Goal: Task Accomplishment & Management: Use online tool/utility

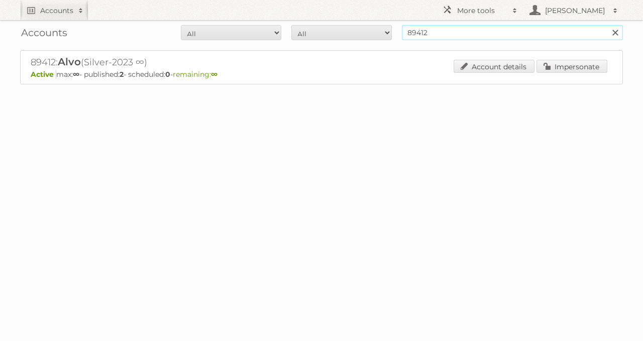
click at [445, 27] on input "89412" at bounding box center [512, 32] width 221 height 15
type input "gall & gall"
click at [607, 25] on input "Search" at bounding box center [614, 32] width 15 height 15
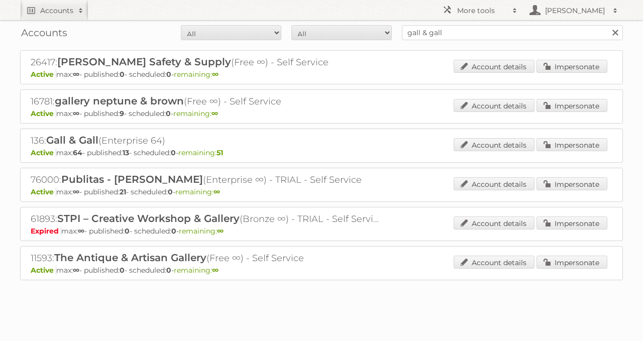
click at [576, 132] on div "136: Gall & Gall (Enterprise 64) Active max: 64 - published: 13 - scheduled: 0 …" at bounding box center [321, 146] width 603 height 34
click at [589, 140] on link "Impersonate" at bounding box center [571, 144] width 71 height 13
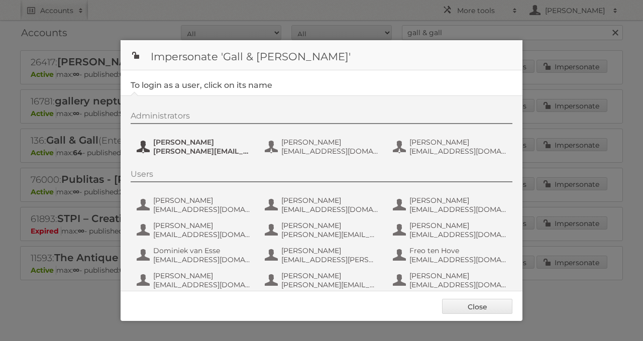
click at [176, 139] on span "Esther de Reus" at bounding box center [201, 142] width 97 height 9
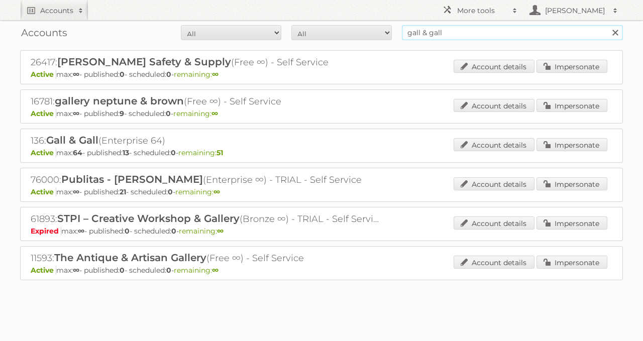
drag, startPoint x: 466, startPoint y: 36, endPoint x: 321, endPoint y: 39, distance: 145.2
click at [339, 38] on form "All Active Expired Pending All Paid Trials Self service gall & gall Search" at bounding box center [321, 32] width 603 height 15
type input "leen bakker"
click at [607, 25] on input "Search" at bounding box center [614, 32] width 15 height 15
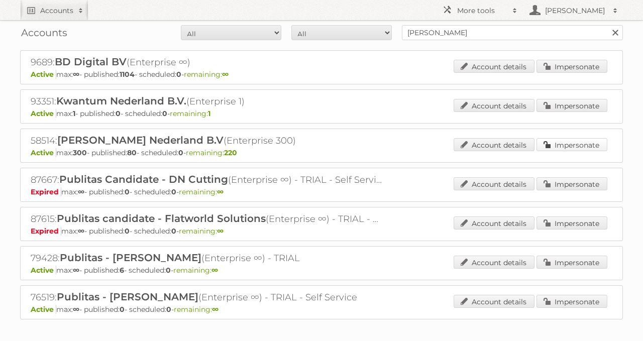
click at [580, 144] on link "Impersonate" at bounding box center [571, 144] width 71 height 13
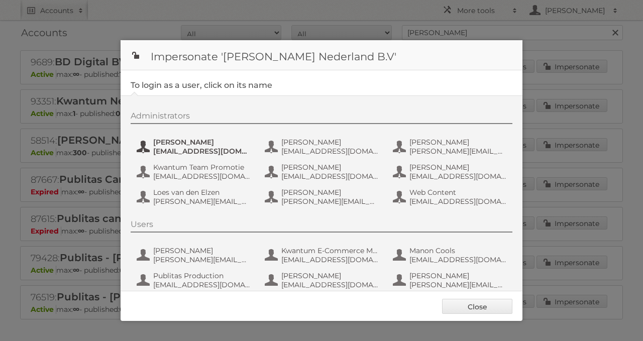
click at [153, 143] on span "Amber Guiking" at bounding box center [201, 142] width 97 height 9
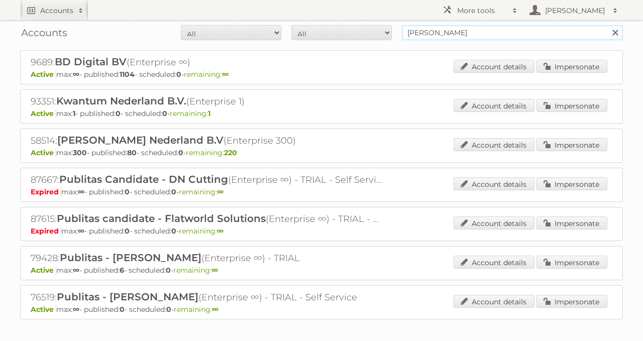
drag, startPoint x: 358, startPoint y: 36, endPoint x: 301, endPoint y: 34, distance: 56.8
click at [310, 39] on form "All Active Expired Pending All Paid Trials Self service leen bakker Search" at bounding box center [321, 32] width 603 height 15
type input "aveve"
click at [607, 25] on input "Search" at bounding box center [614, 32] width 15 height 15
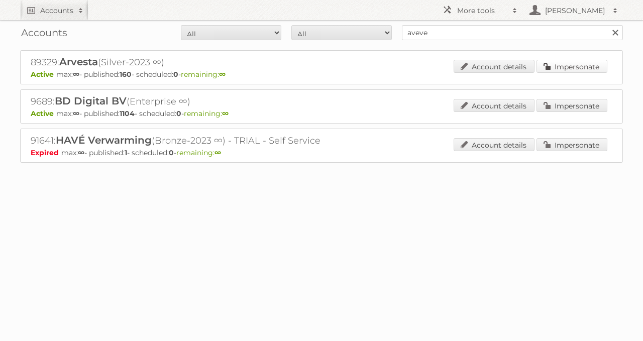
click at [544, 62] on link "Impersonate" at bounding box center [571, 66] width 71 height 13
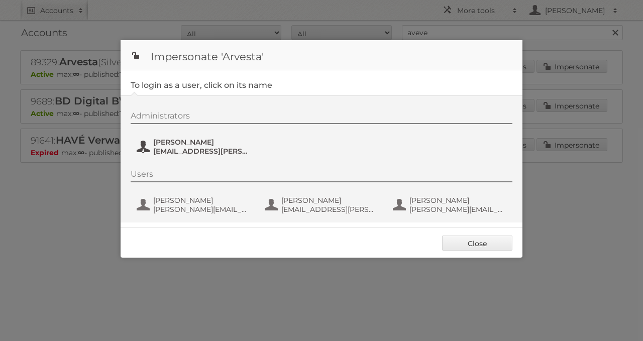
click at [188, 145] on span "[PERSON_NAME]" at bounding box center [201, 142] width 97 height 9
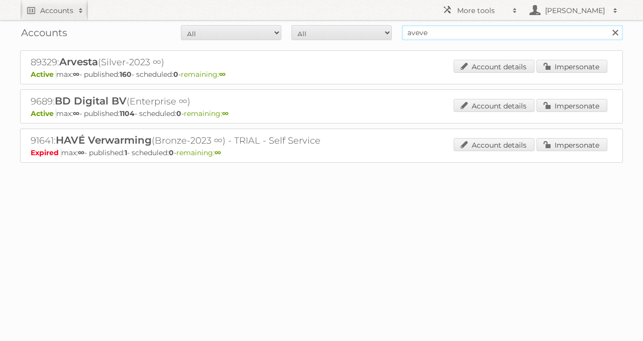
drag, startPoint x: 428, startPoint y: 35, endPoint x: 282, endPoint y: 57, distance: 148.3
click at [305, 50] on div "Accounts All Active Expired Pending All Paid Trials Self service aveve Search 8…" at bounding box center [321, 106] width 643 height 213
type input "de online drogist"
click at [607, 25] on input "Search" at bounding box center [614, 32] width 15 height 15
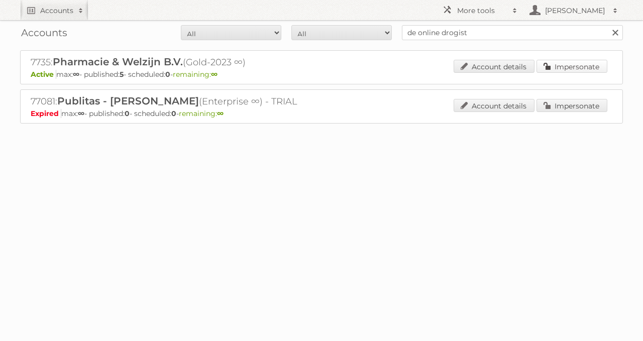
click at [588, 69] on link "Impersonate" at bounding box center [571, 66] width 71 height 13
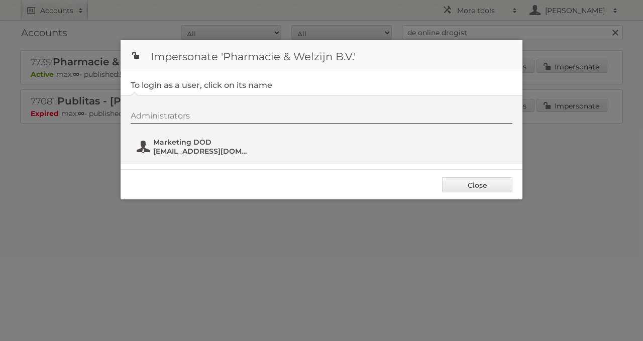
click at [238, 145] on span "Marketing DOD" at bounding box center [201, 142] width 97 height 9
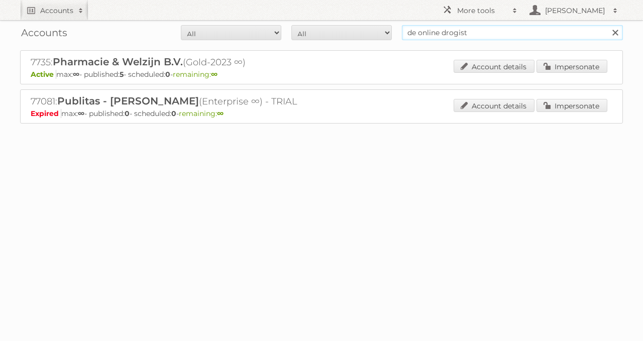
click at [452, 34] on input "de online drogist" at bounding box center [512, 32] width 221 height 15
click at [452, 33] on input "de online drogist" at bounding box center [512, 32] width 221 height 15
type input "lobbes"
click at [607, 25] on input "Search" at bounding box center [614, 32] width 15 height 15
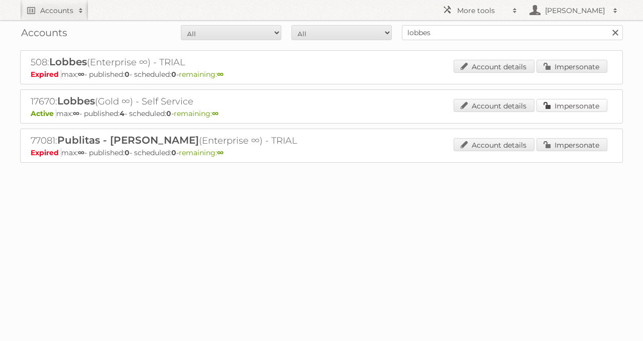
click at [549, 103] on link "Impersonate" at bounding box center [571, 105] width 71 height 13
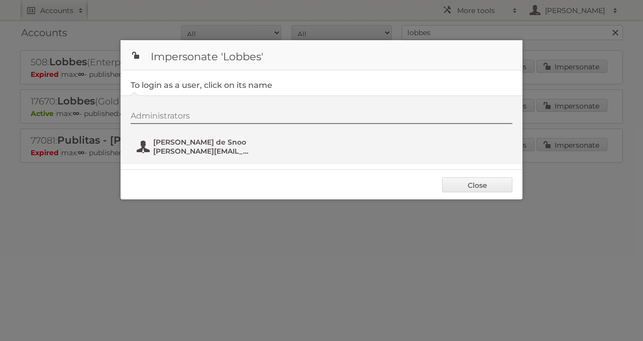
click at [192, 142] on span "[PERSON_NAME] de Snoo" at bounding box center [201, 142] width 97 height 9
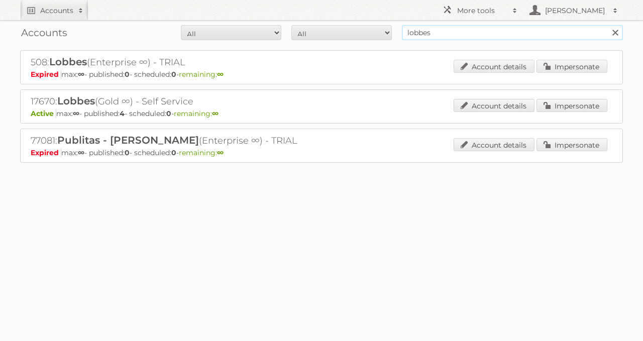
click at [472, 26] on input "lobbes" at bounding box center [512, 32] width 221 height 15
type input "zeeman"
click at [607, 25] on input "Search" at bounding box center [614, 32] width 15 height 15
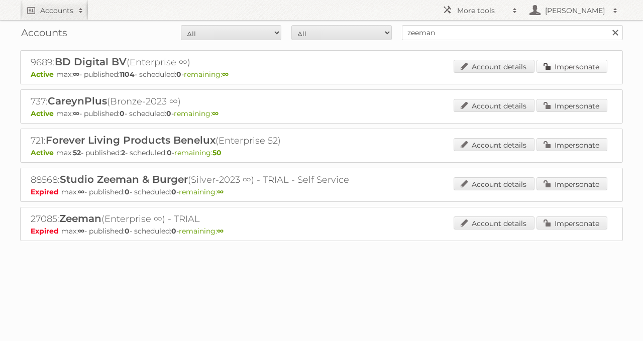
click at [549, 66] on link "Impersonate" at bounding box center [571, 66] width 71 height 13
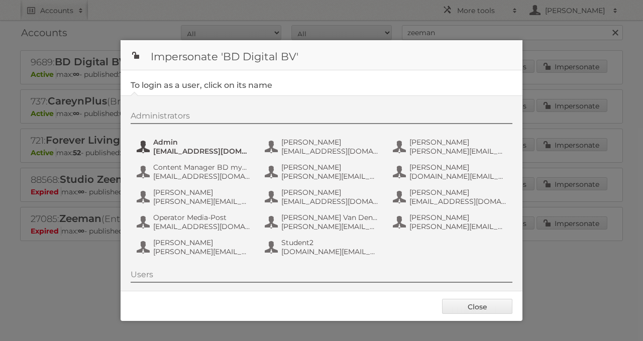
click at [201, 148] on span "[EMAIL_ADDRESS][DOMAIN_NAME]" at bounding box center [201, 151] width 97 height 9
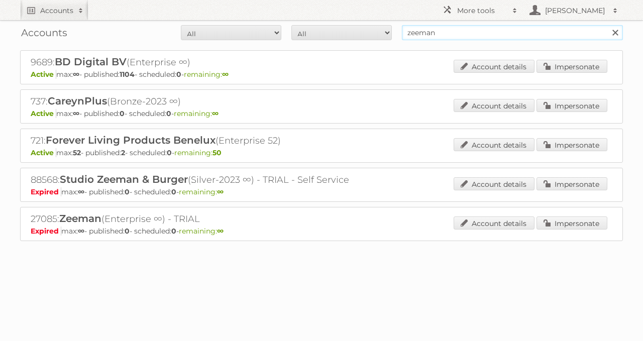
click at [347, 25] on form "All Active Expired Pending All Paid Trials Self service zeeman Search" at bounding box center [321, 32] width 603 height 15
type input "europoint"
click at [607, 25] on input "Search" at bounding box center [614, 32] width 15 height 15
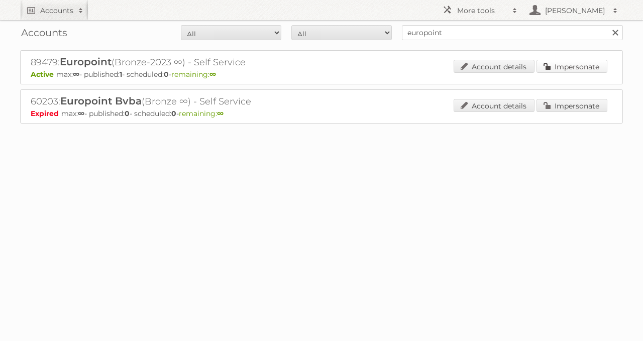
click at [576, 67] on link "Impersonate" at bounding box center [571, 66] width 71 height 13
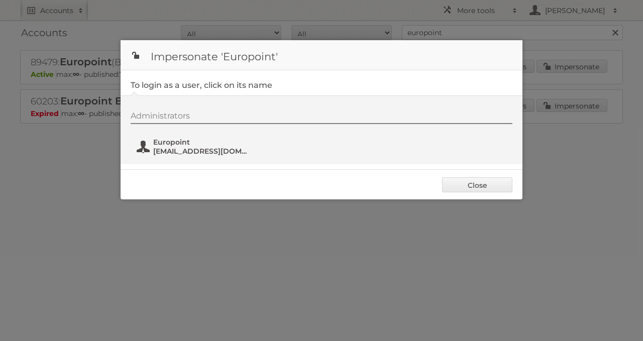
click at [193, 154] on span "marketing@europoint.be" at bounding box center [201, 151] width 97 height 9
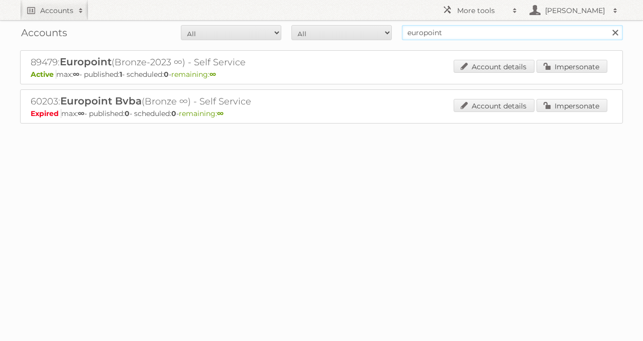
drag, startPoint x: 390, startPoint y: 44, endPoint x: 334, endPoint y: 51, distance: 56.7
click at [339, 49] on div "Accounts All Active Expired Pending All Paid Trials Self service europoint Sear…" at bounding box center [321, 87] width 643 height 174
type input "aveve"
click at [607, 25] on input "Search" at bounding box center [614, 32] width 15 height 15
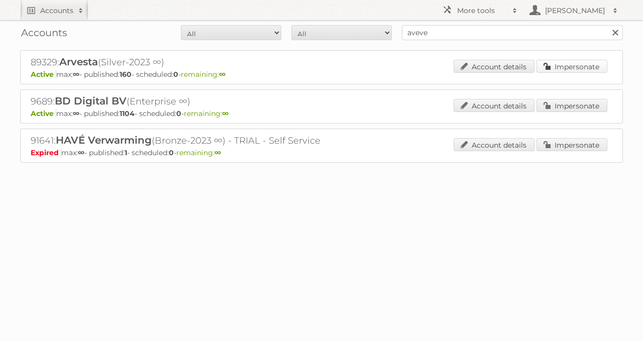
click at [594, 65] on link "Impersonate" at bounding box center [571, 66] width 71 height 13
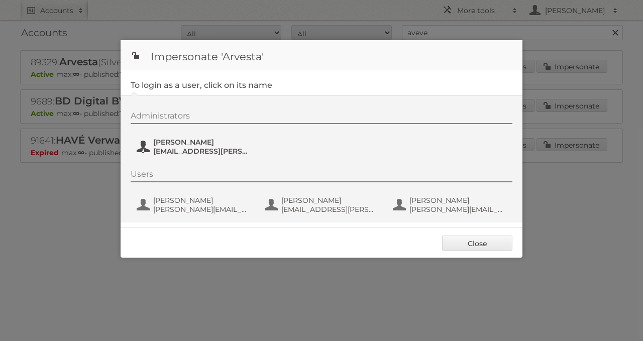
click at [192, 137] on button "[PERSON_NAME] [EMAIL_ADDRESS][PERSON_NAME][DOMAIN_NAME]" at bounding box center [195, 147] width 118 height 20
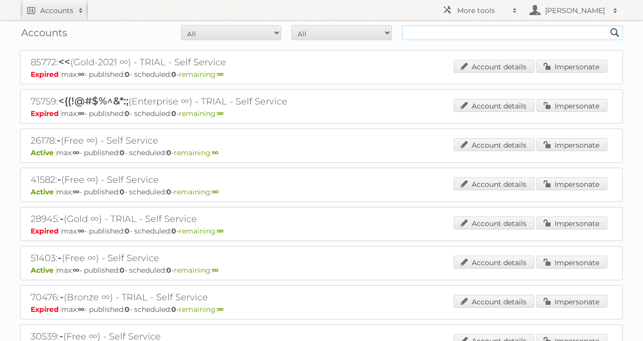
click at [472, 30] on input "text" at bounding box center [512, 32] width 221 height 15
type input "aveve"
click at [607, 25] on input "Search" at bounding box center [614, 32] width 15 height 15
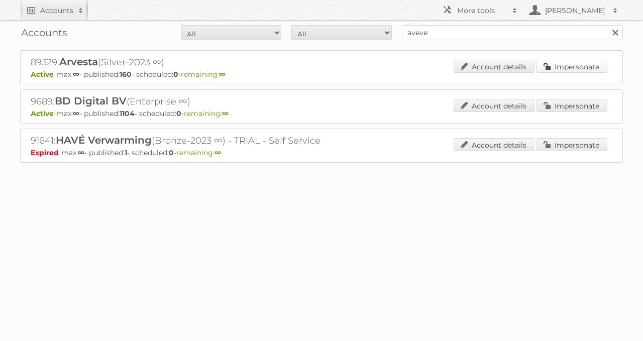
click at [563, 62] on link "Impersonate" at bounding box center [571, 66] width 71 height 13
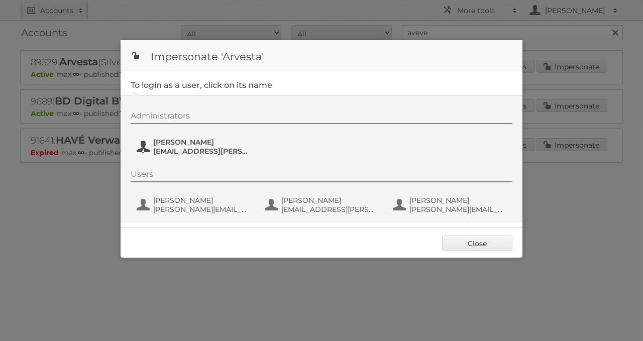
click at [197, 148] on span "[EMAIL_ADDRESS][PERSON_NAME][DOMAIN_NAME]" at bounding box center [201, 151] width 97 height 9
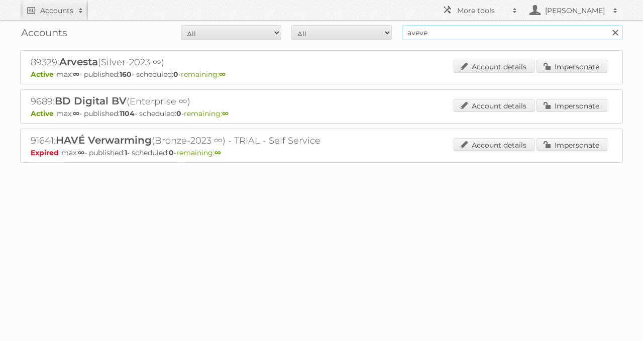
click at [459, 36] on input "aveve" at bounding box center [512, 32] width 221 height 15
type input "toychamp"
click at [607, 25] on input "Search" at bounding box center [614, 32] width 15 height 15
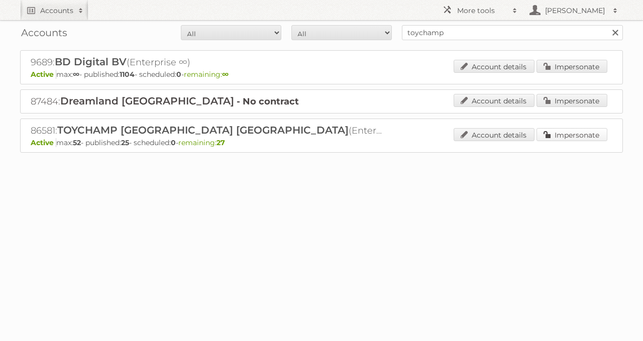
click at [563, 135] on link "Impersonate" at bounding box center [571, 134] width 71 height 13
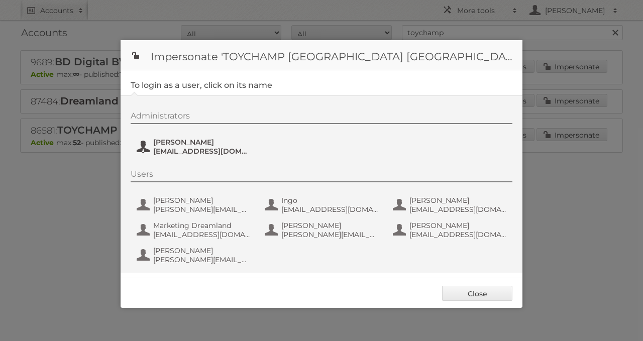
click at [198, 147] on span "ruud@toychamp.be" at bounding box center [201, 151] width 97 height 9
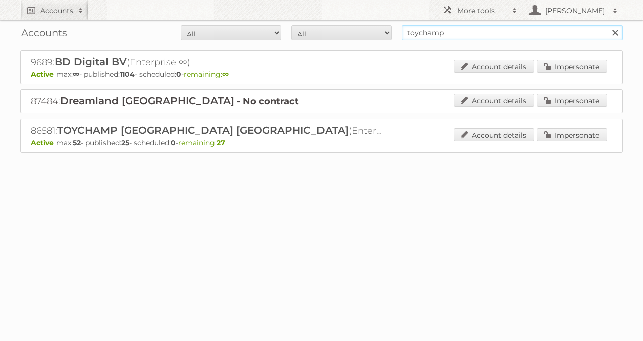
click at [471, 38] on input "toychamp" at bounding box center [512, 32] width 221 height 15
paste input "86471"
type input "86471"
click at [607, 25] on input "Search" at bounding box center [614, 32] width 15 height 15
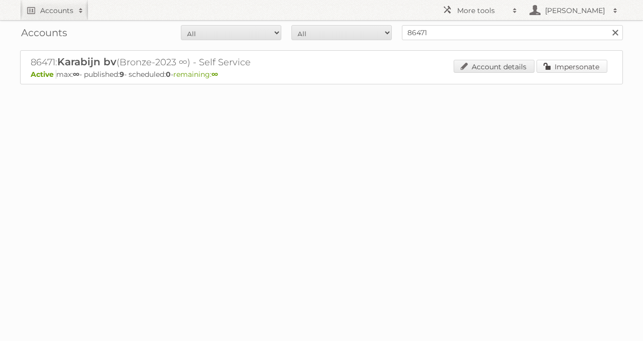
click at [592, 71] on link "Impersonate" at bounding box center [571, 66] width 71 height 13
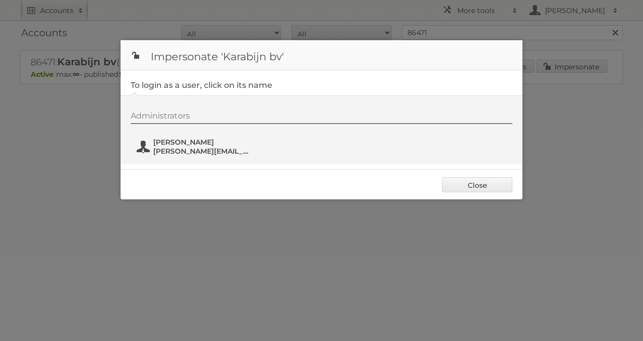
click at [183, 138] on span "[PERSON_NAME]" at bounding box center [201, 142] width 97 height 9
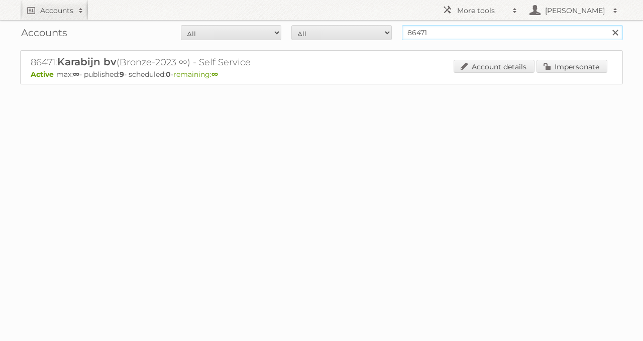
click at [483, 34] on input "86471" at bounding box center [512, 32] width 221 height 15
type input "zelfbouwmarkt"
click at [607, 25] on input "Search" at bounding box center [614, 32] width 15 height 15
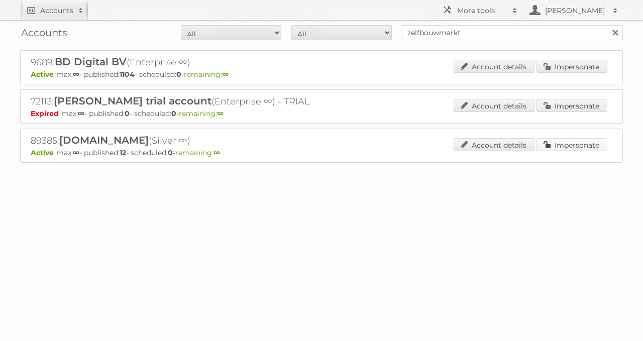
click at [596, 143] on link "Impersonate" at bounding box center [571, 144] width 71 height 13
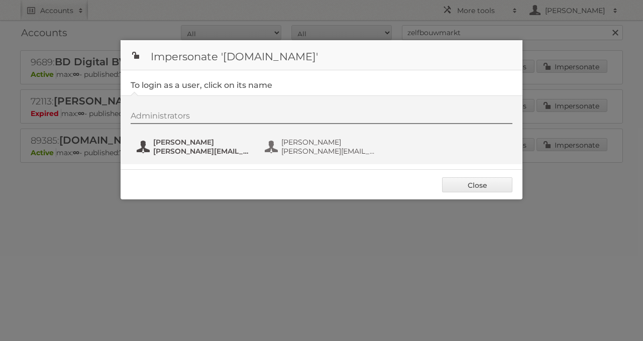
click at [228, 143] on span "Alexander Huysmans" at bounding box center [201, 142] width 97 height 9
